Goal: Task Accomplishment & Management: Complete application form

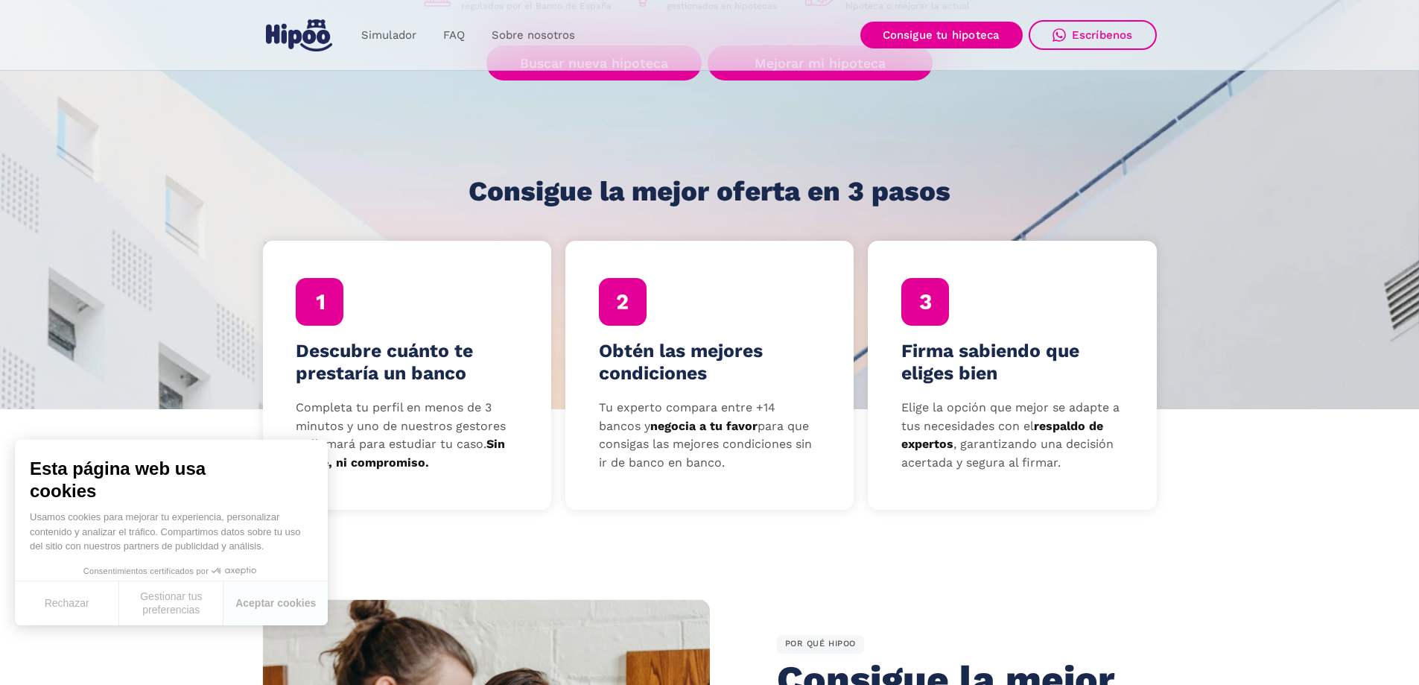
scroll to position [223, 0]
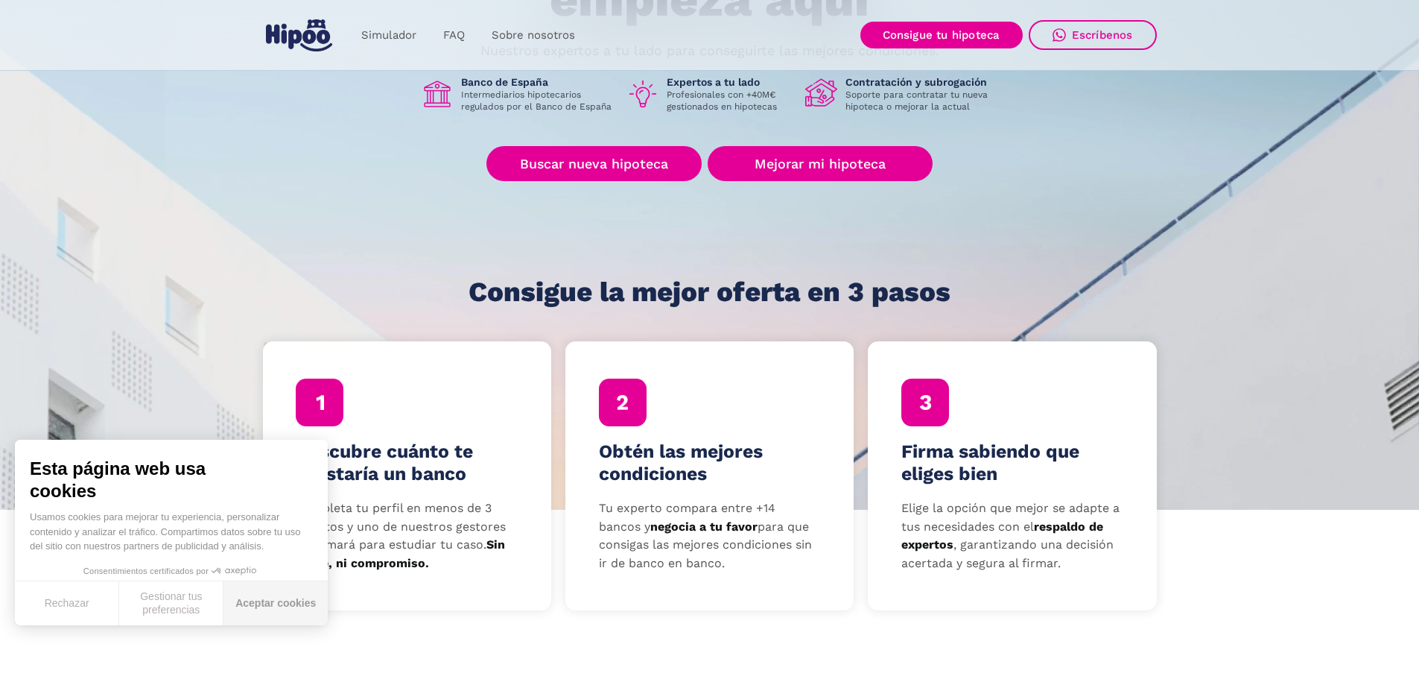
click at [269, 608] on button "Aceptar cookies" at bounding box center [275, 603] width 104 height 44
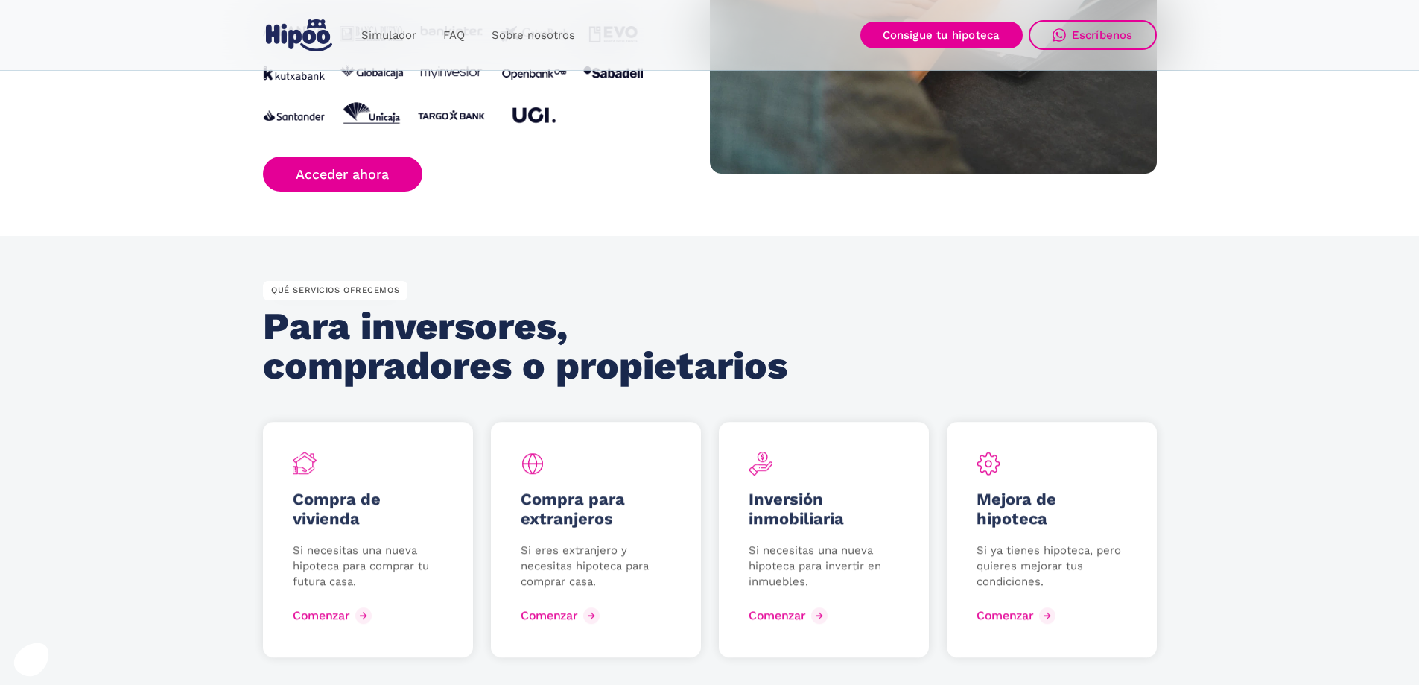
scroll to position [1415, 0]
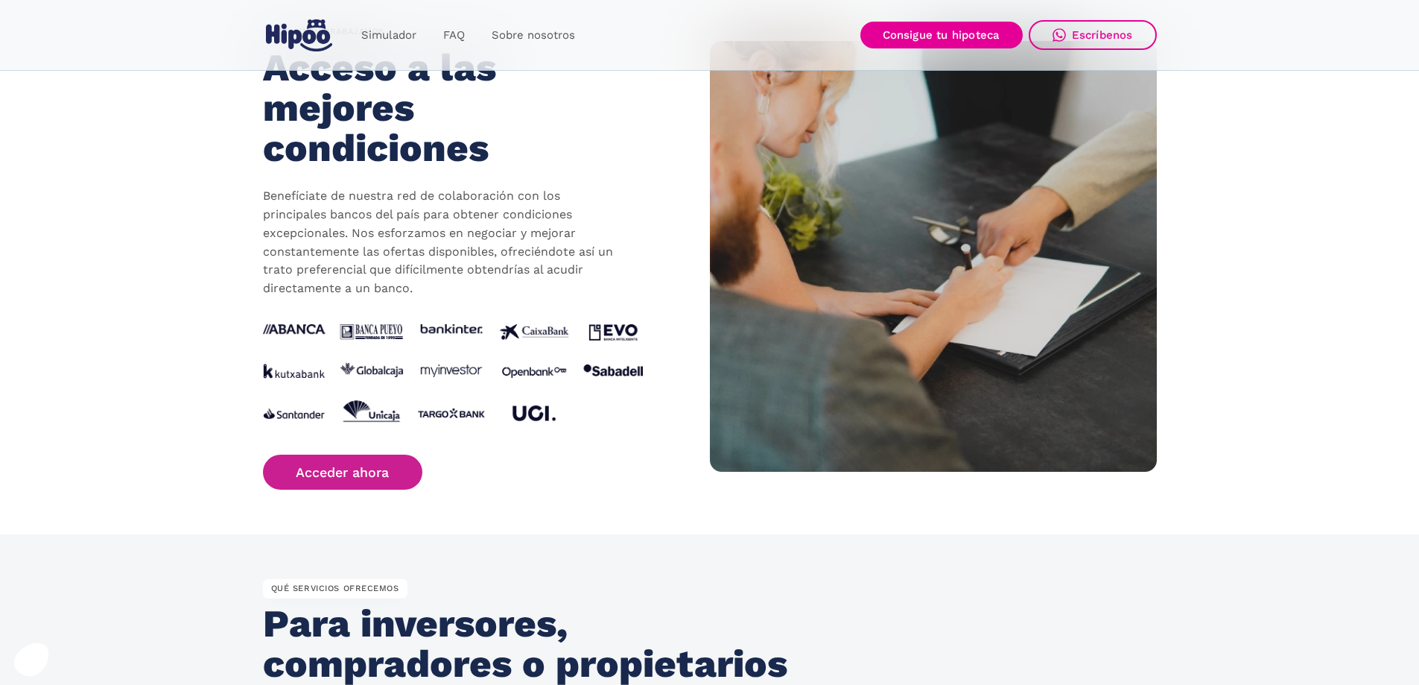
click at [350, 485] on link "Acceder ahora" at bounding box center [343, 471] width 160 height 35
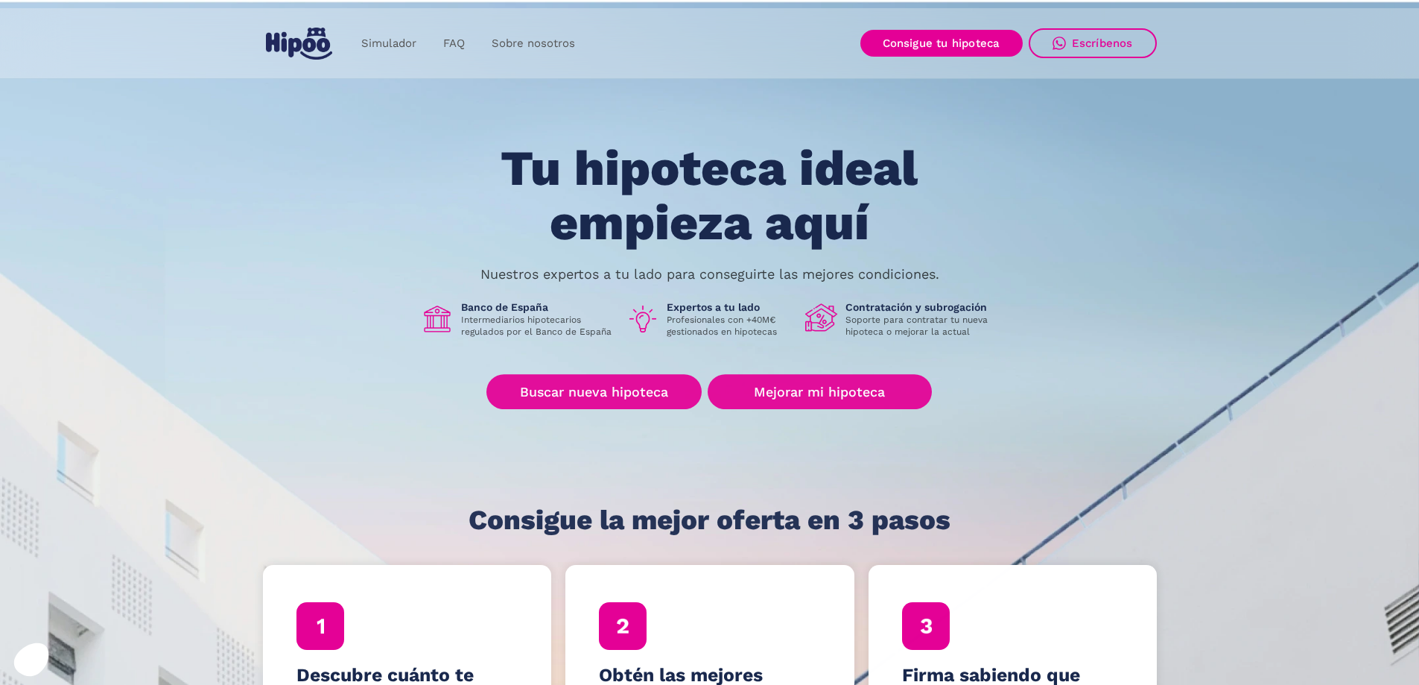
scroll to position [223, 0]
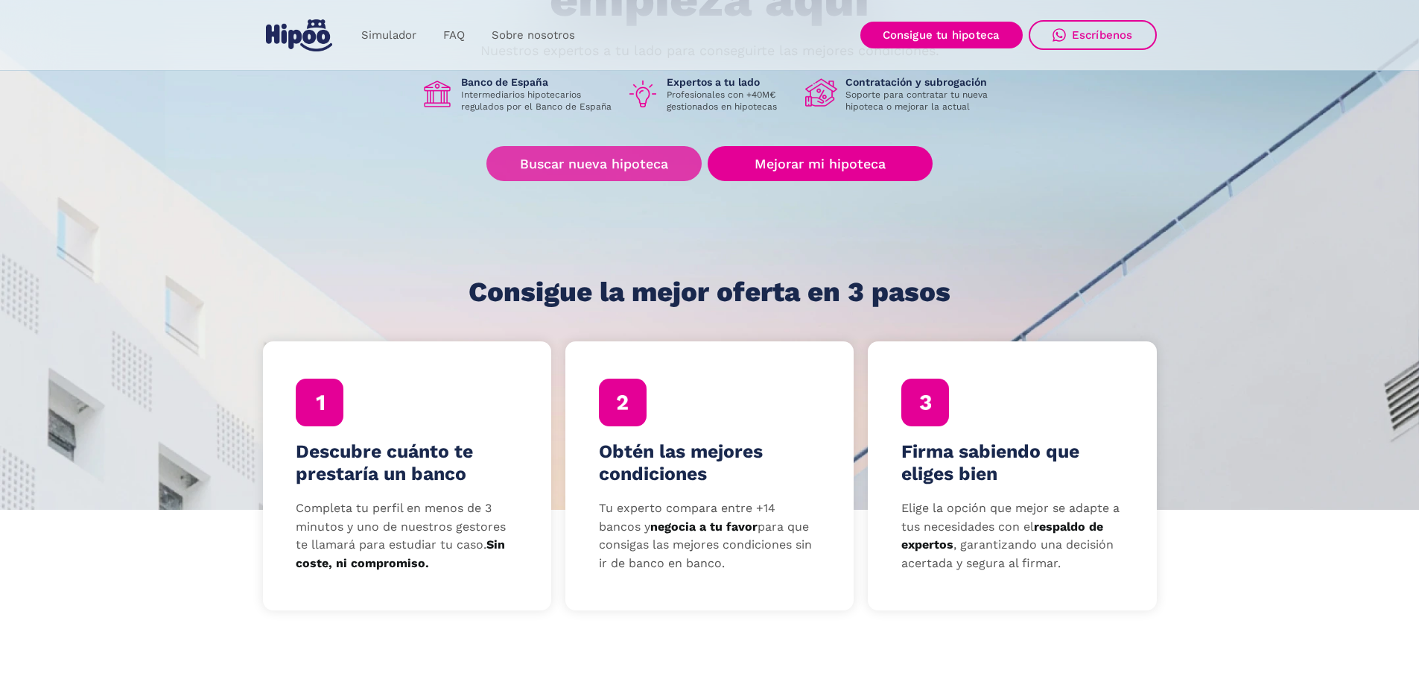
click at [610, 157] on link "Buscar nueva hipoteca" at bounding box center [593, 163] width 215 height 35
